Goal: Task Accomplishment & Management: Manage account settings

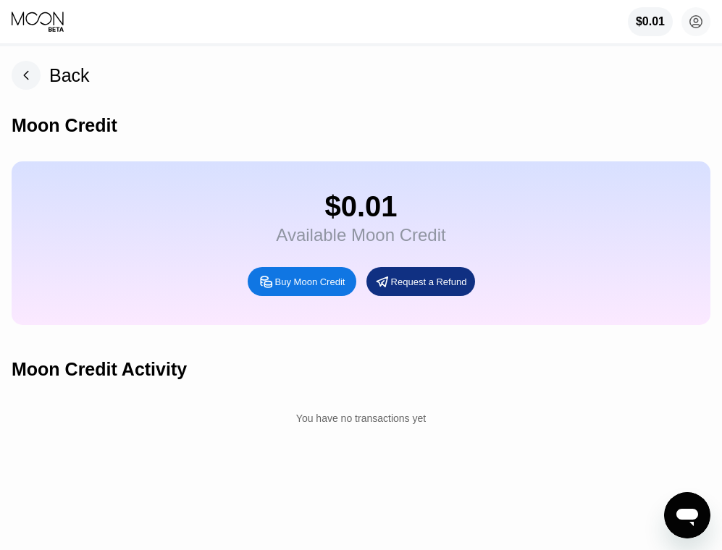
click at [71, 77] on div "Back" at bounding box center [69, 75] width 41 height 21
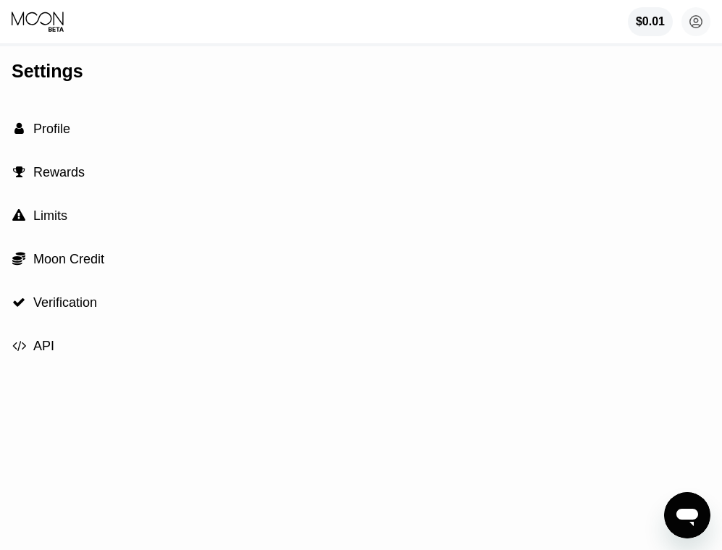
click at [42, 25] on icon at bounding box center [39, 22] width 54 height 22
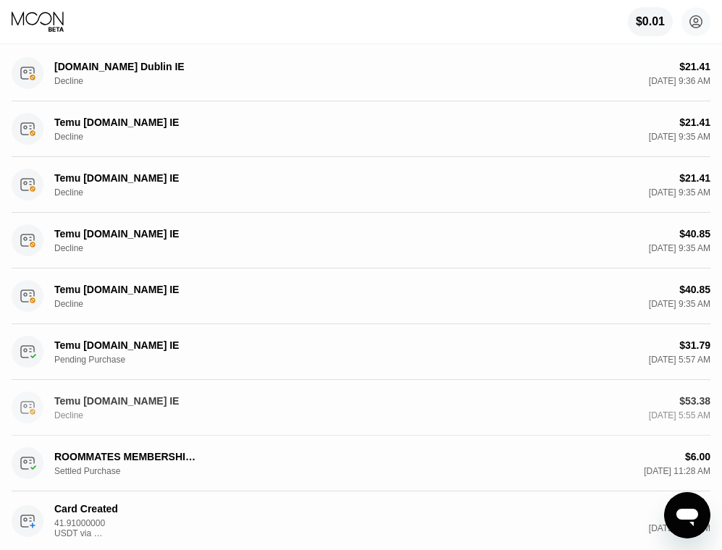
scroll to position [321, 0]
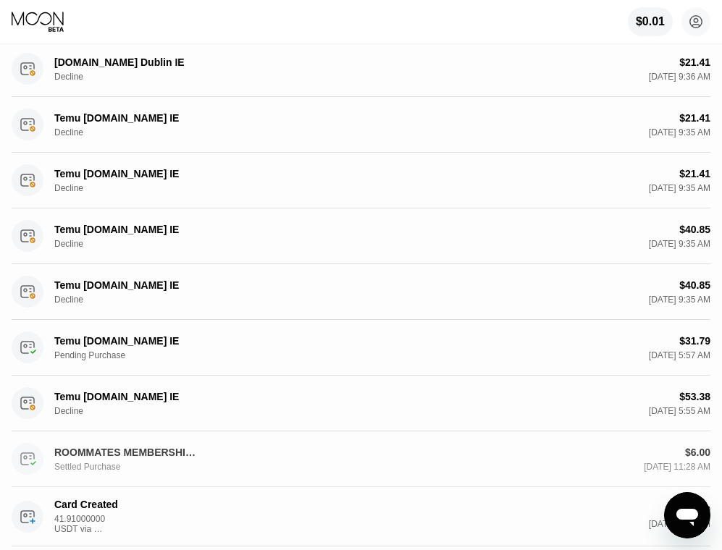
click at [145, 458] on div "ROOMMATES MEMBERSHIP [PHONE_NUMBER] US Settled Purchase" at bounding box center [126, 459] width 145 height 25
